Goal: Task Accomplishment & Management: Manage account settings

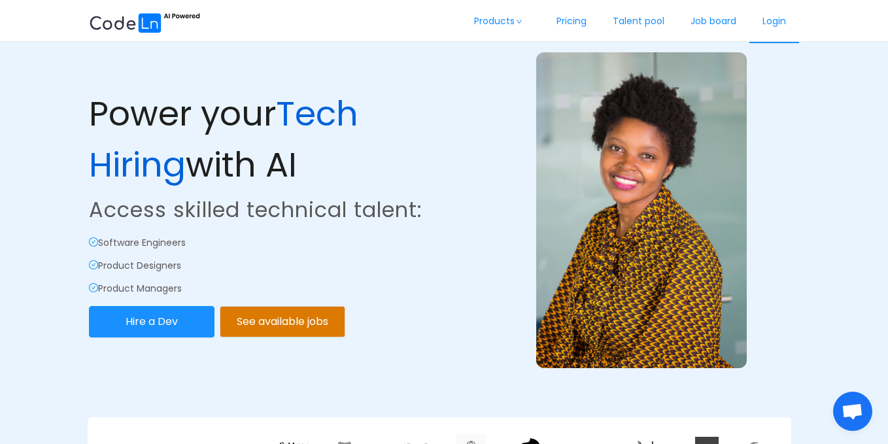
click at [774, 27] on link "Login" at bounding box center [774, 21] width 50 height 43
click at [777, 27] on link "Login" at bounding box center [774, 21] width 50 height 43
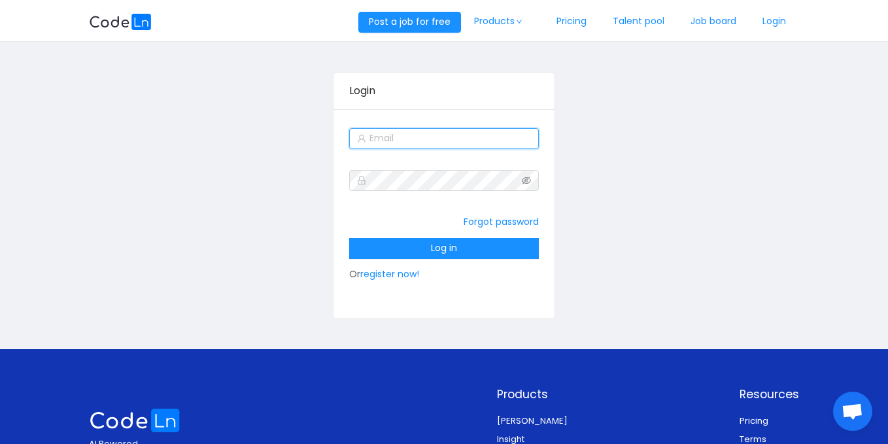
type input "sales@codeln.com"
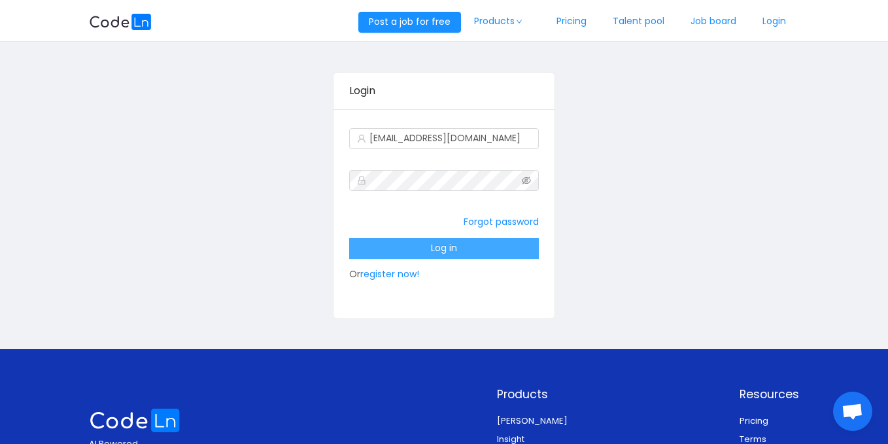
click at [451, 252] on button "Log in" at bounding box center [444, 248] width 190 height 21
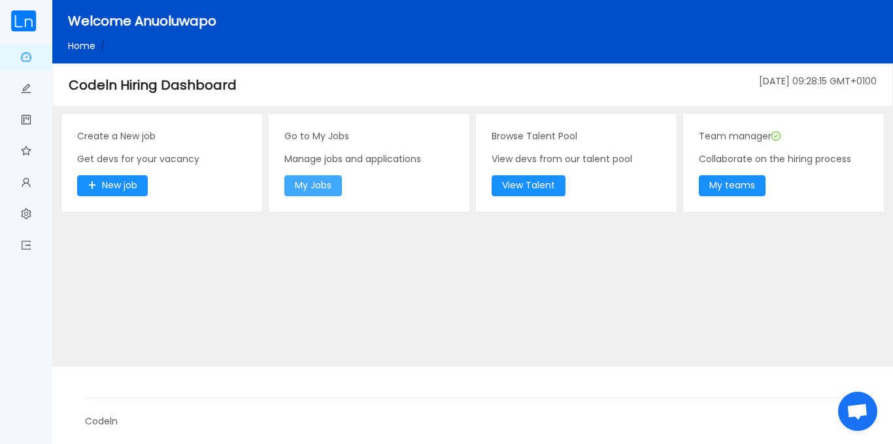
click at [320, 179] on button "My Jobs" at bounding box center [313, 185] width 58 height 21
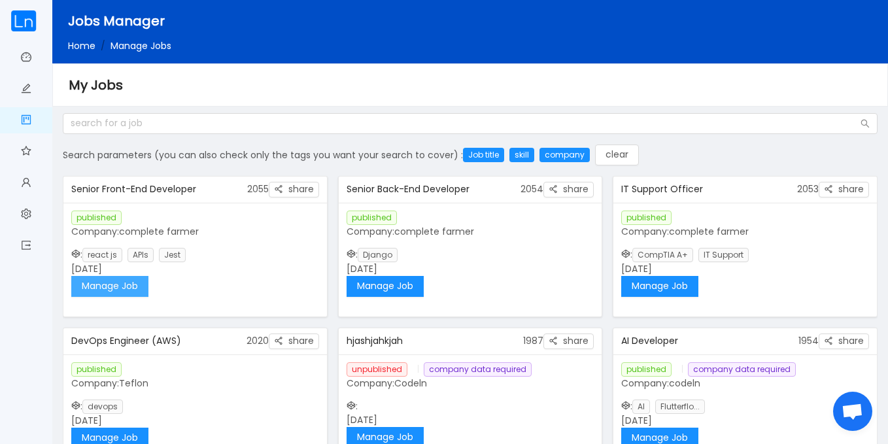
click at [125, 288] on button "Manage Job" at bounding box center [109, 286] width 77 height 21
click at [677, 280] on button "Manage Job" at bounding box center [659, 286] width 77 height 21
click at [397, 289] on button "Manage Job" at bounding box center [384, 286] width 77 height 21
click at [112, 288] on button "Manage Job" at bounding box center [109, 286] width 77 height 21
click at [103, 283] on button "Manage Job" at bounding box center [109, 286] width 77 height 21
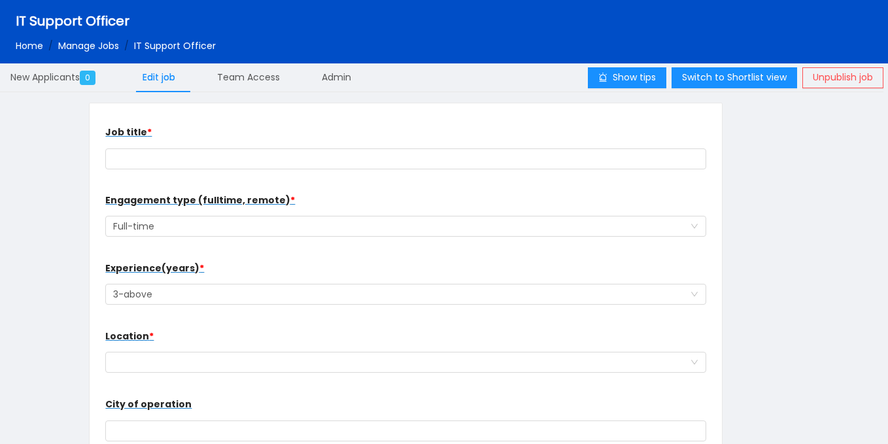
type input "IT Support Officer"
type input "Accra"
type input "2025-11-30"
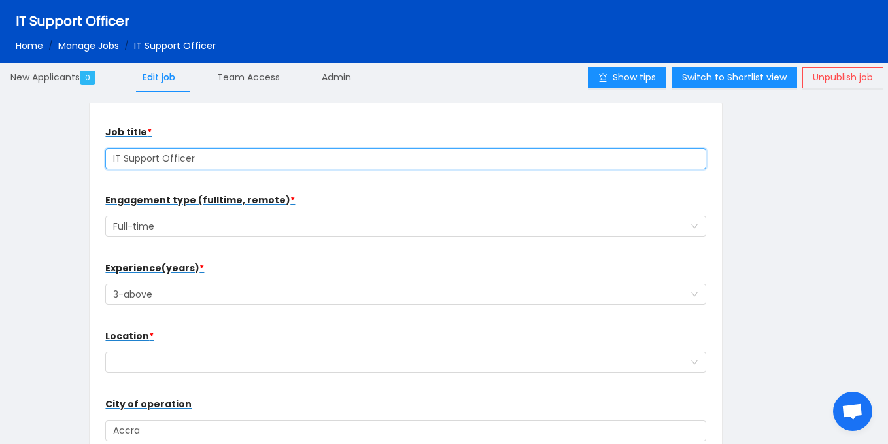
drag, startPoint x: 195, startPoint y: 156, endPoint x: 80, endPoint y: 148, distance: 115.3
click at [80, 148] on div "Job title * IT Support Officer Engagement type (fulltime, remote) * Select a op…" at bounding box center [441, 280] width 858 height 355
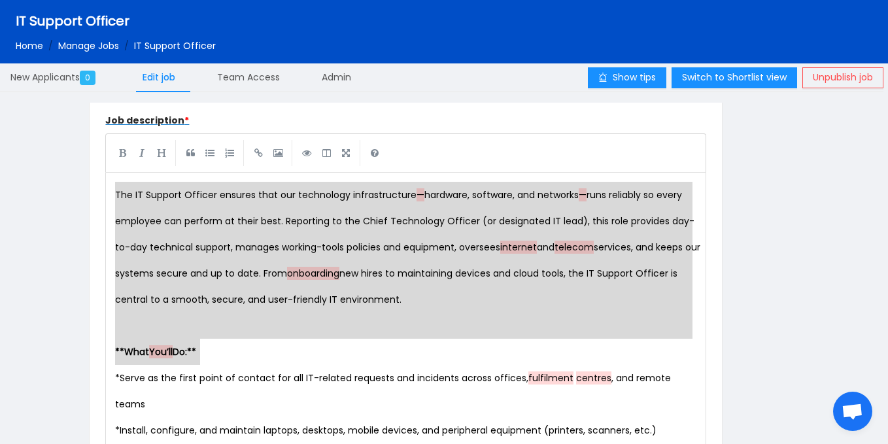
scroll to position [14, 0]
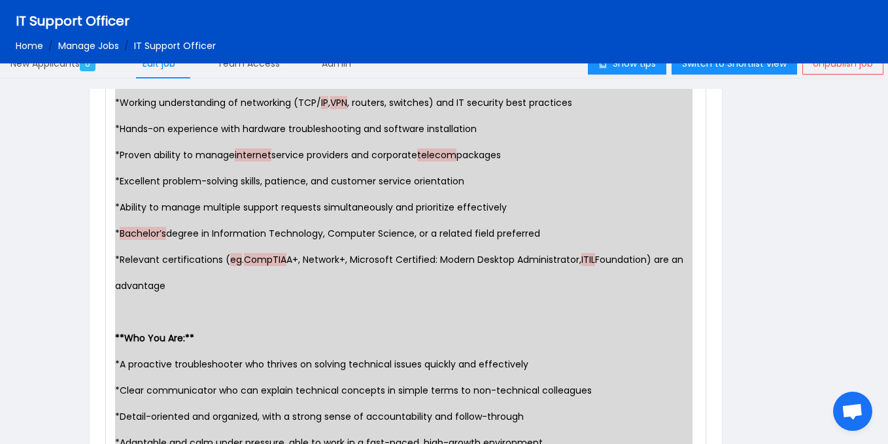
type textarea "The IT Support Officer ensures that our technology infrastructure — hardware, s…"
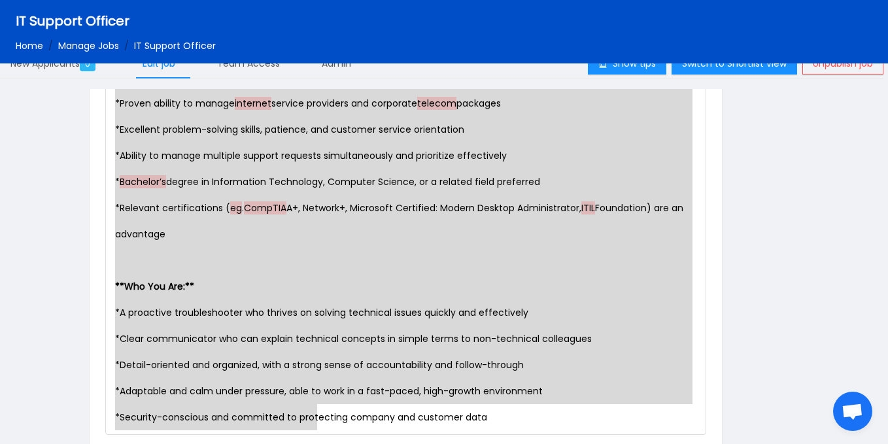
scroll to position [0, 0]
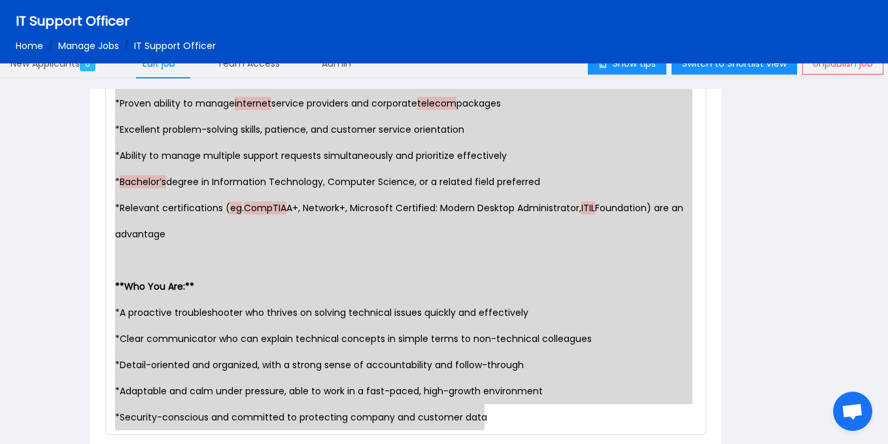
drag, startPoint x: 113, startPoint y: 273, endPoint x: 509, endPoint y: 444, distance: 431.5
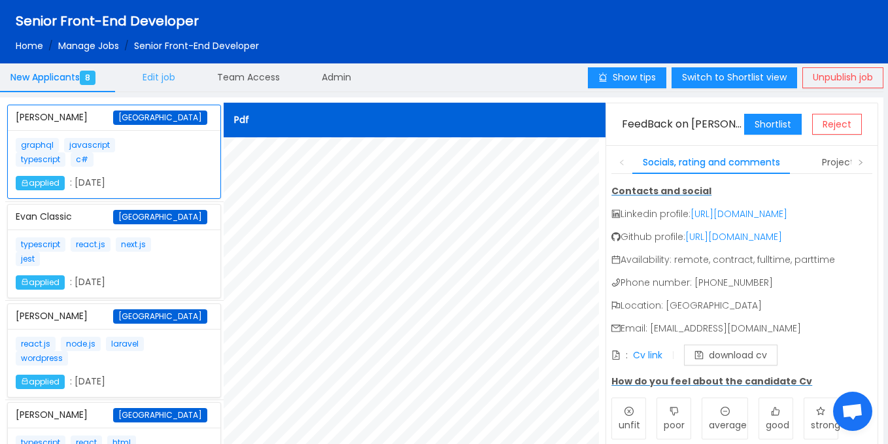
click at [165, 76] on span "Edit job" at bounding box center [158, 77] width 33 height 13
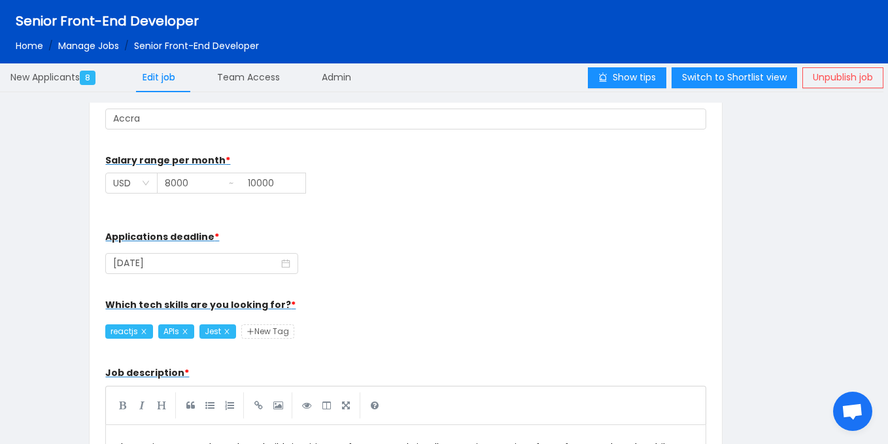
scroll to position [14, 0]
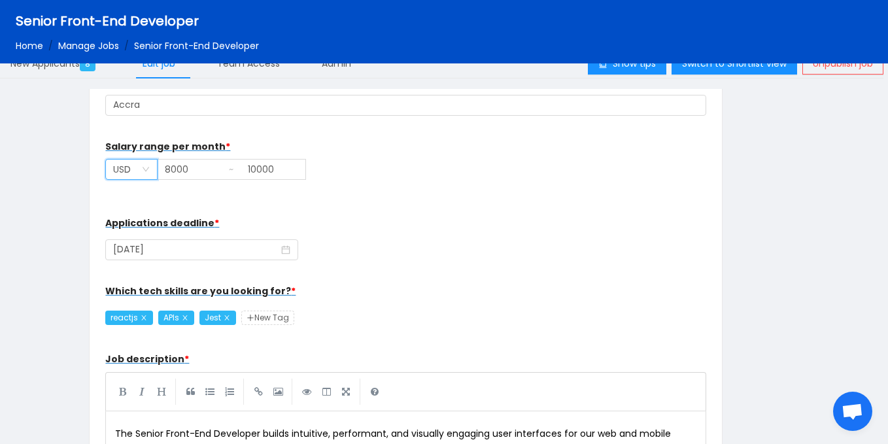
click at [142, 172] on icon "icon: down" at bounding box center [146, 169] width 8 height 8
click at [126, 299] on li "GHS" at bounding box center [131, 303] width 52 height 21
drag, startPoint x: 194, startPoint y: 168, endPoint x: 166, endPoint y: 165, distance: 28.2
click at [166, 165] on input "8000" at bounding box center [190, 169] width 64 height 20
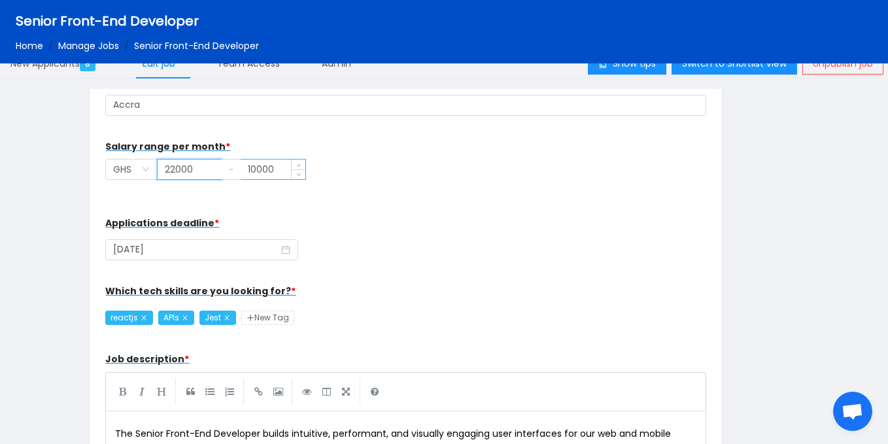
type input "22000"
drag, startPoint x: 279, startPoint y: 172, endPoint x: 225, endPoint y: 175, distance: 54.3
click at [225, 175] on span "GHS 22000 10000" at bounding box center [405, 176] width 601 height 35
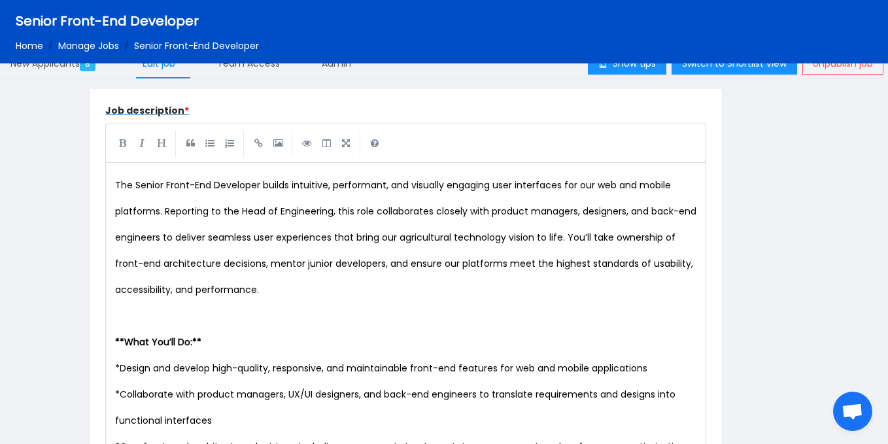
scroll to position [570, 0]
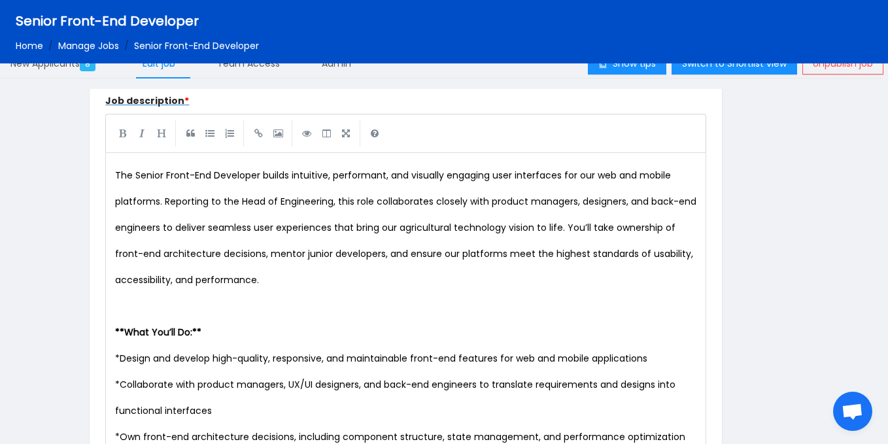
type input "24000"
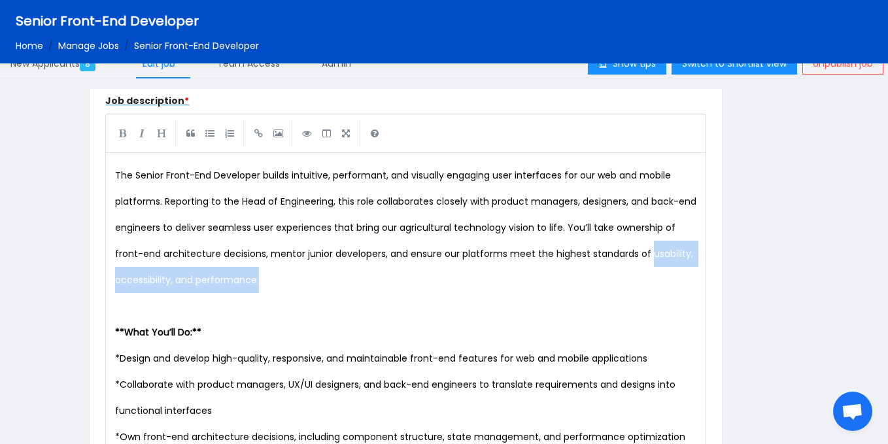
drag, startPoint x: 870, startPoint y: 249, endPoint x: 867, endPoint y: 281, distance: 32.1
click at [867, 281] on div "Job title * Senior Front-End Developer Engagement type (fulltime, remote) * Sel…" at bounding box center [441, 266] width 883 height 355
click at [810, 265] on div "Job title * Senior Front-End Developer Engagement type (fulltime, remote) * Sel…" at bounding box center [441, 266] width 883 height 355
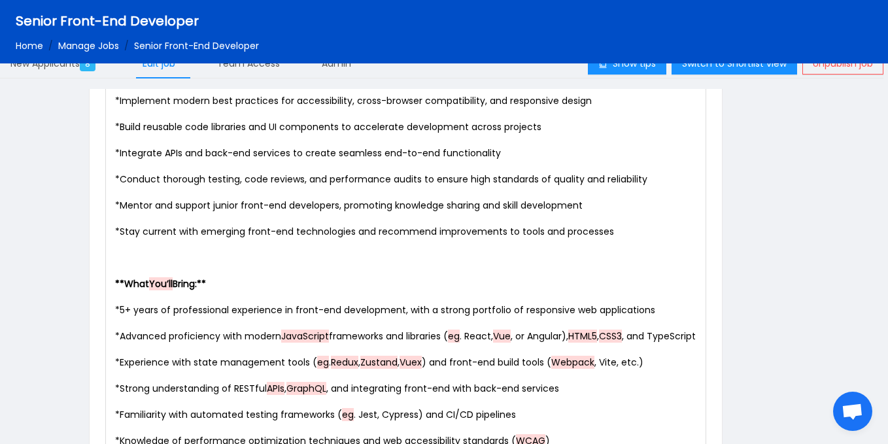
scroll to position [954, 0]
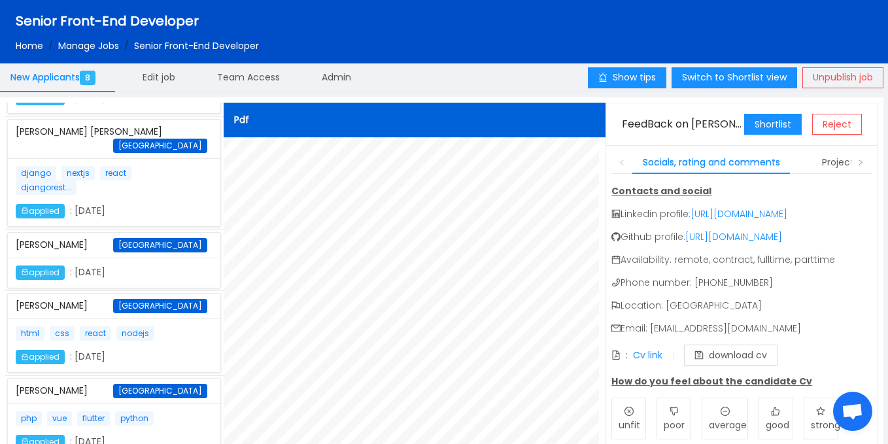
scroll to position [400, 0]
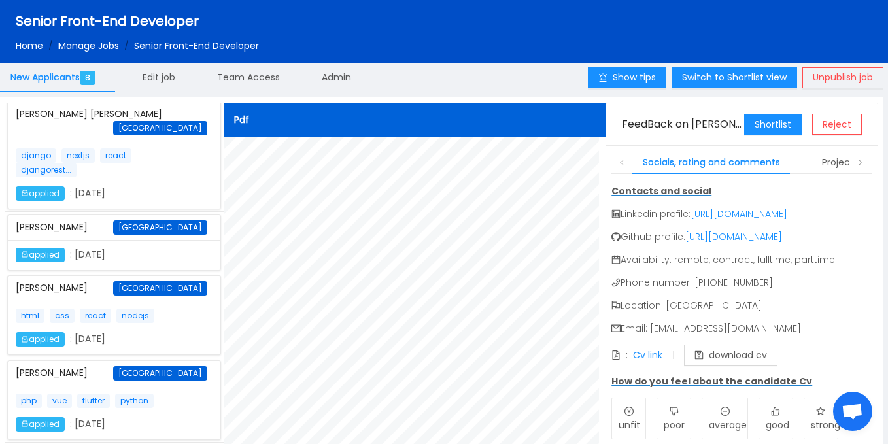
click at [159, 312] on div "html css react nodejs applied : [DATE]" at bounding box center [114, 328] width 197 height 38
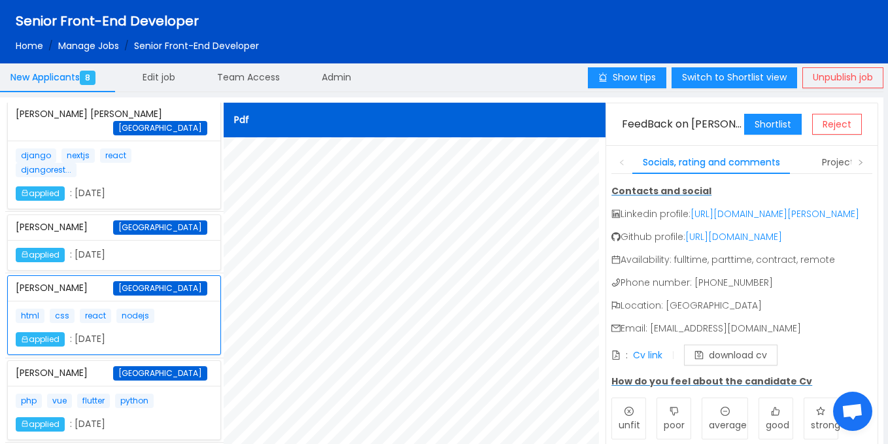
click at [221, 312] on div "[PERSON_NAME] Ghana graphql javascript typescript c# applied : [DATE] Evan Clas…" at bounding box center [114, 291] width 218 height 377
click at [135, 393] on p "php vue flutter python" at bounding box center [90, 400] width 148 height 14
